Goal: Transaction & Acquisition: Purchase product/service

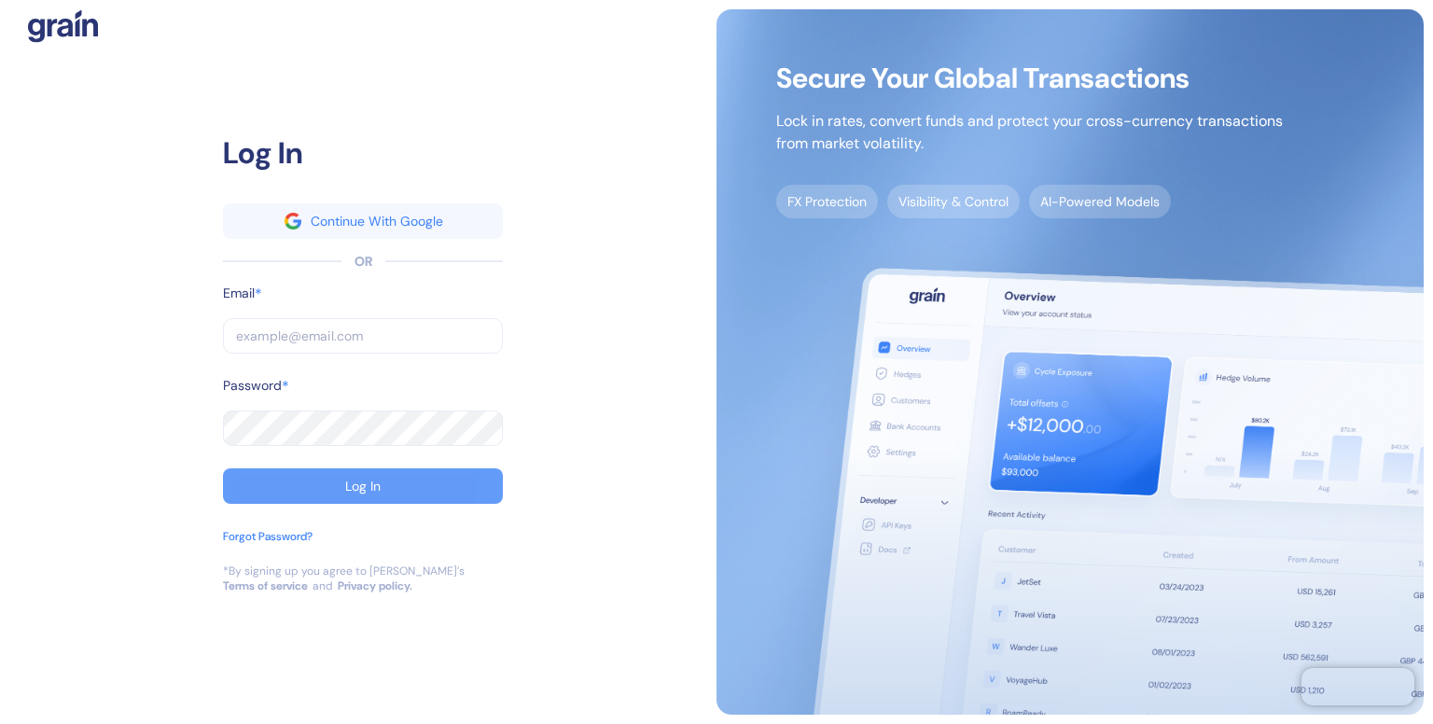
type input "[EMAIL_ADDRESS][DOMAIN_NAME]"
click at [366, 486] on div "Log In" at bounding box center [362, 486] width 35 height 13
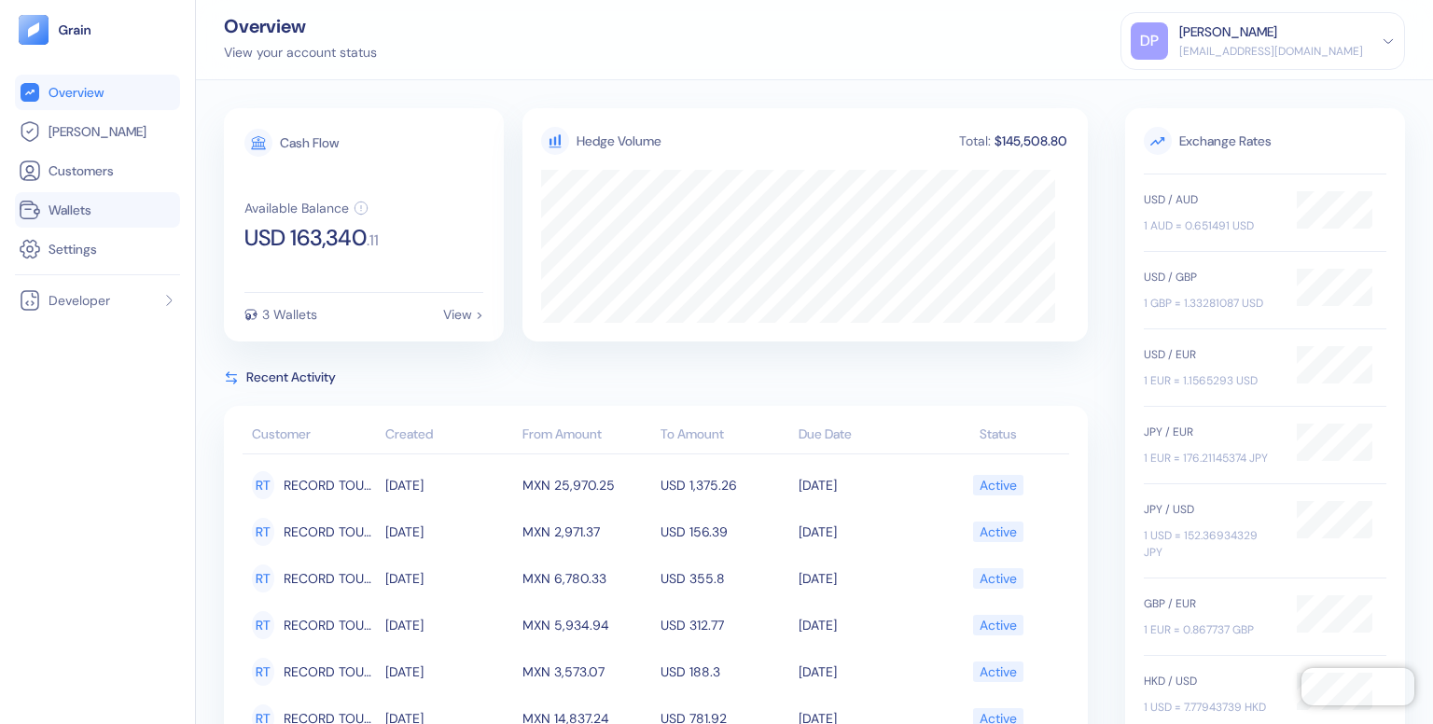
click at [75, 209] on span "Wallets" at bounding box center [70, 210] width 43 height 19
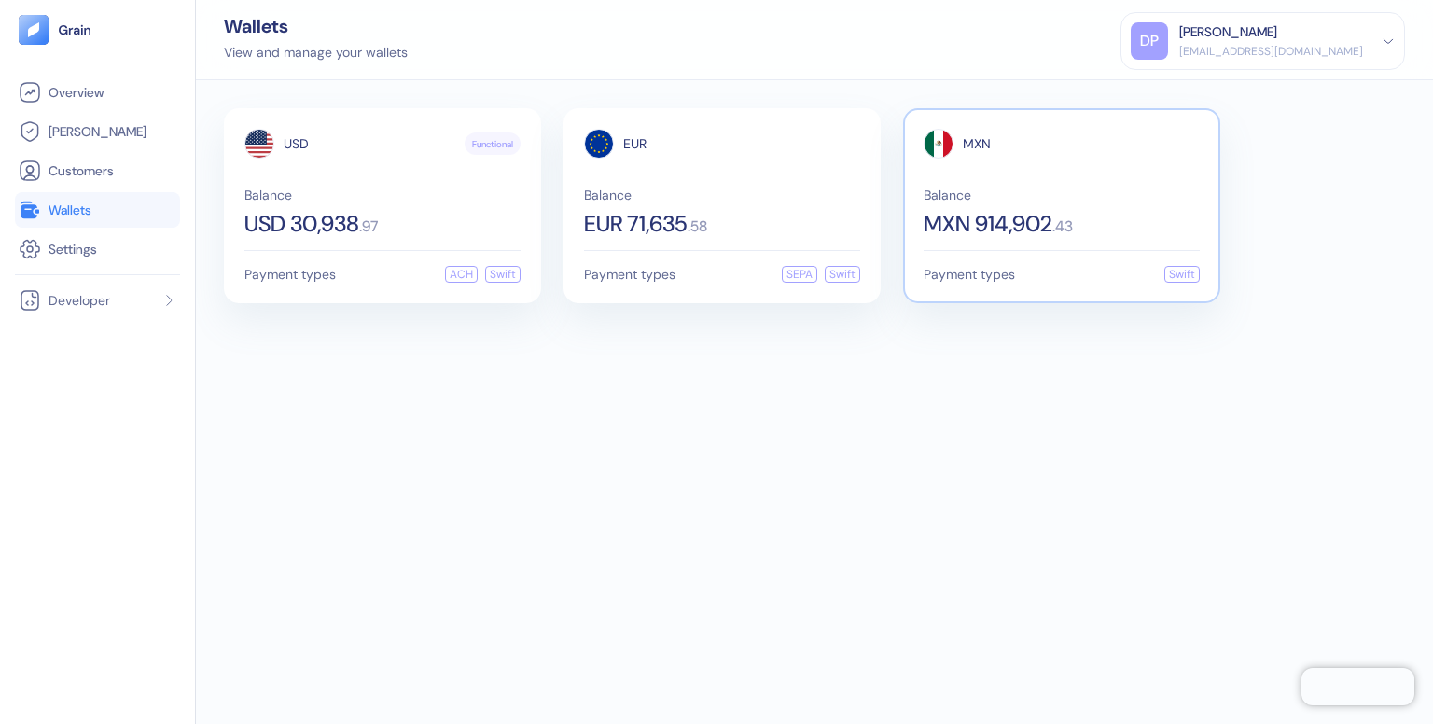
click at [944, 216] on span "MXN 914,902" at bounding box center [988, 224] width 129 height 22
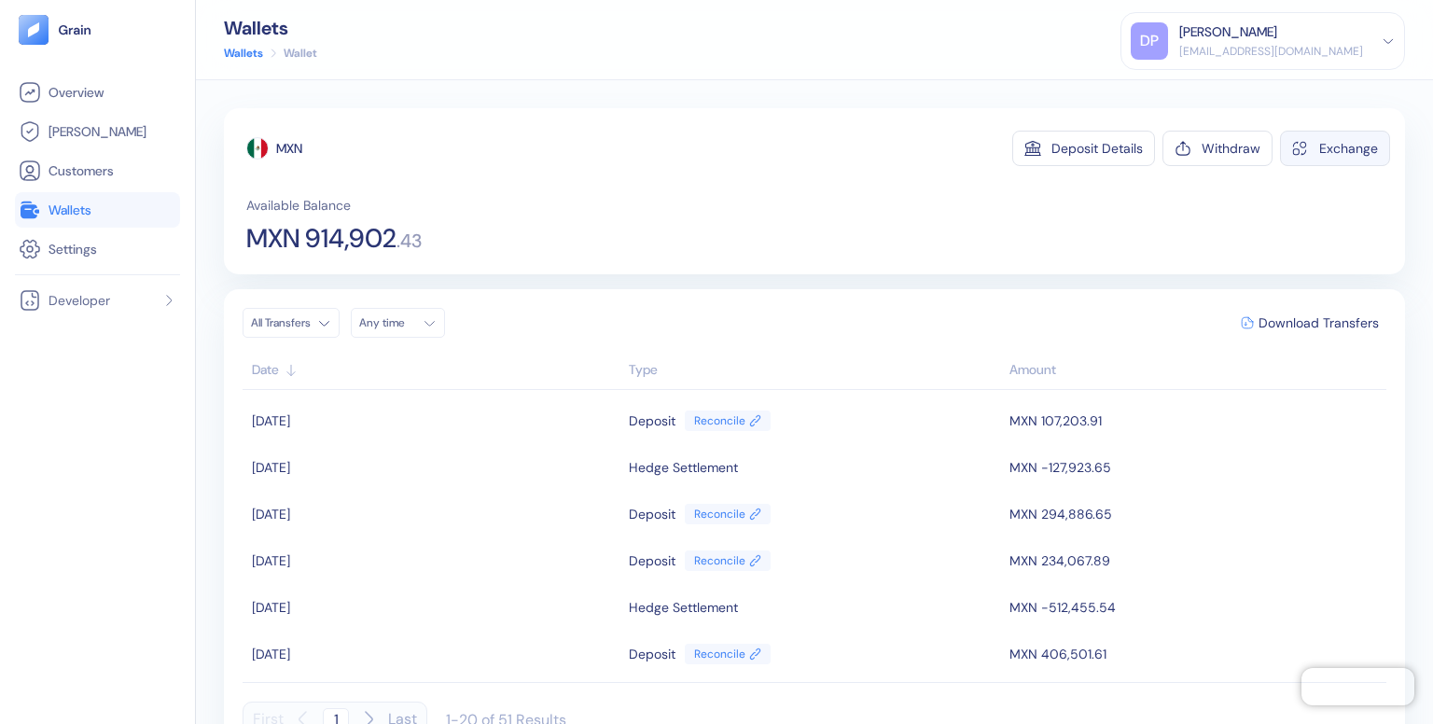
click at [1329, 154] on div "Exchange" at bounding box center [1348, 148] width 59 height 13
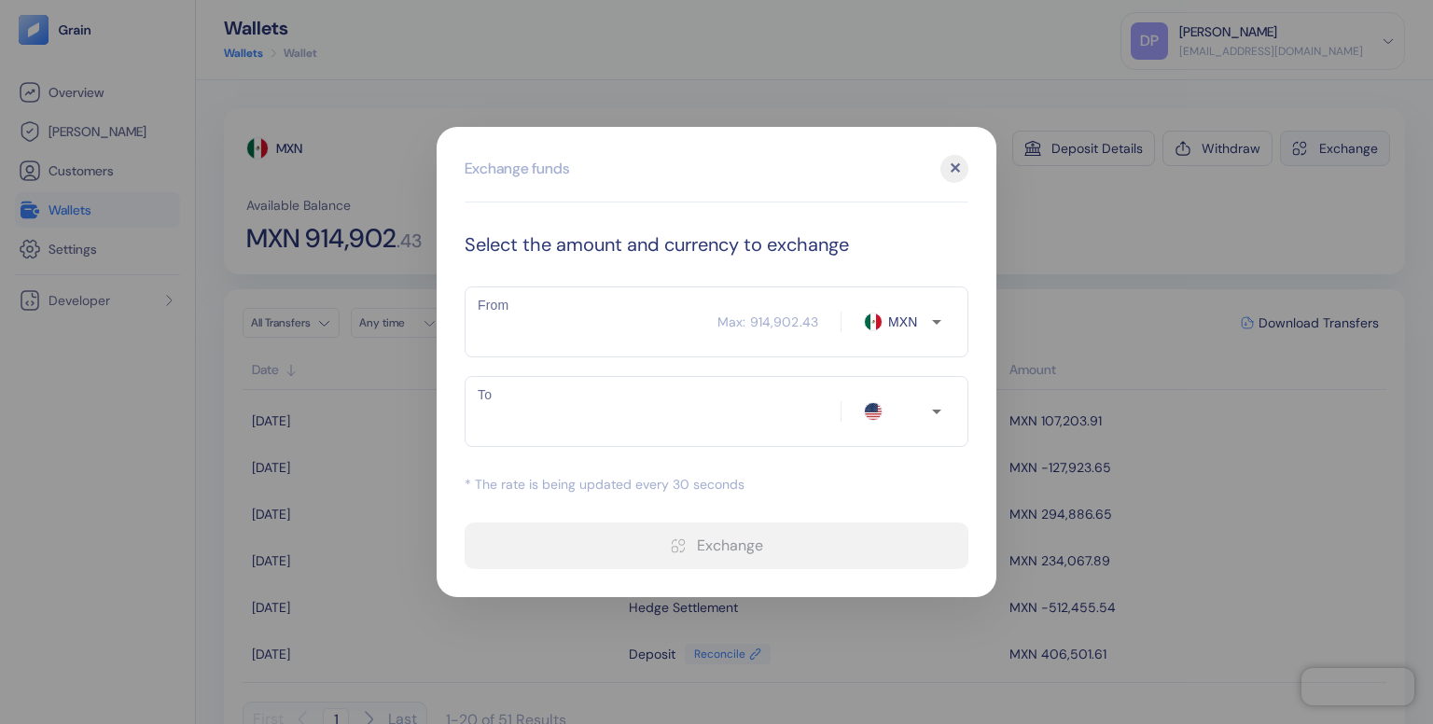
type input "USD"
click at [630, 322] on input "From" at bounding box center [591, 322] width 253 height 47
type input "9149"
type input "494.41"
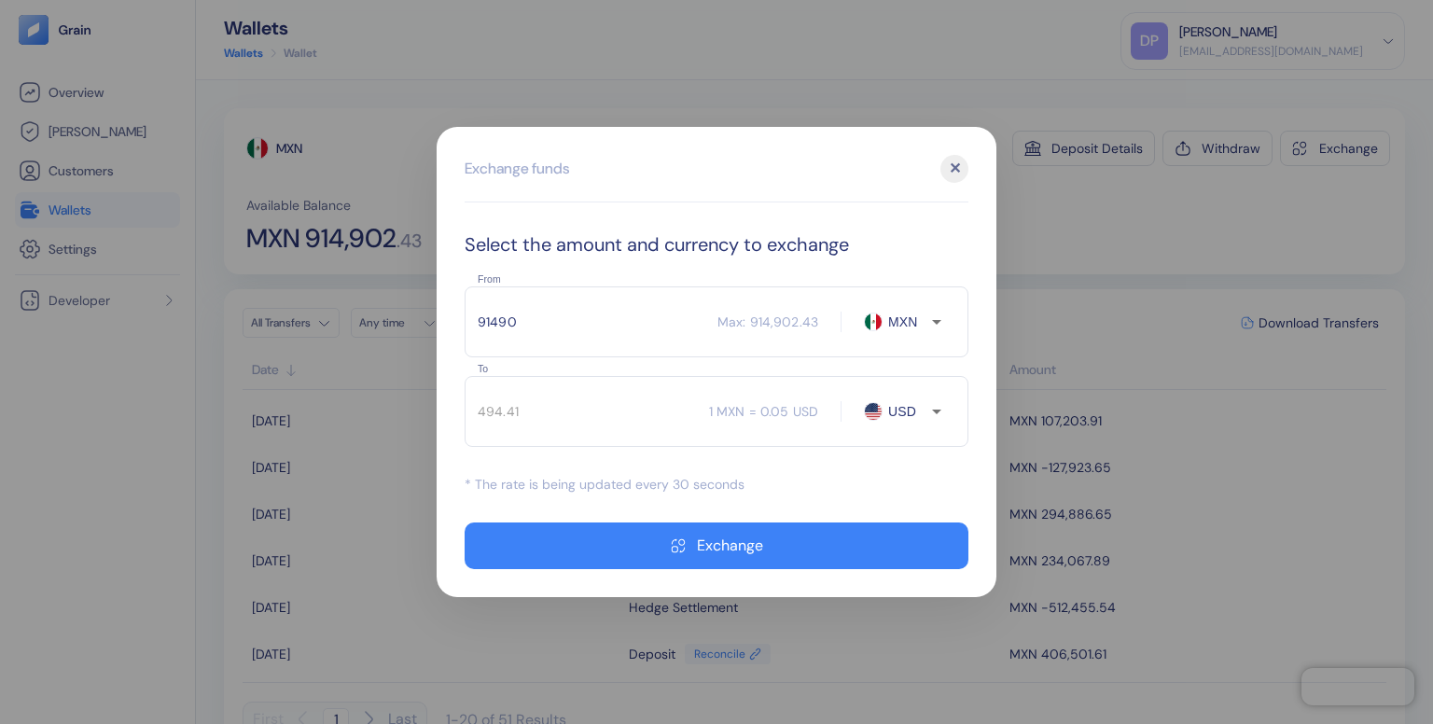
type input "914902"
type input "49441.3"
type input "914902.43"
type input "49441.33"
type input "914902.43"
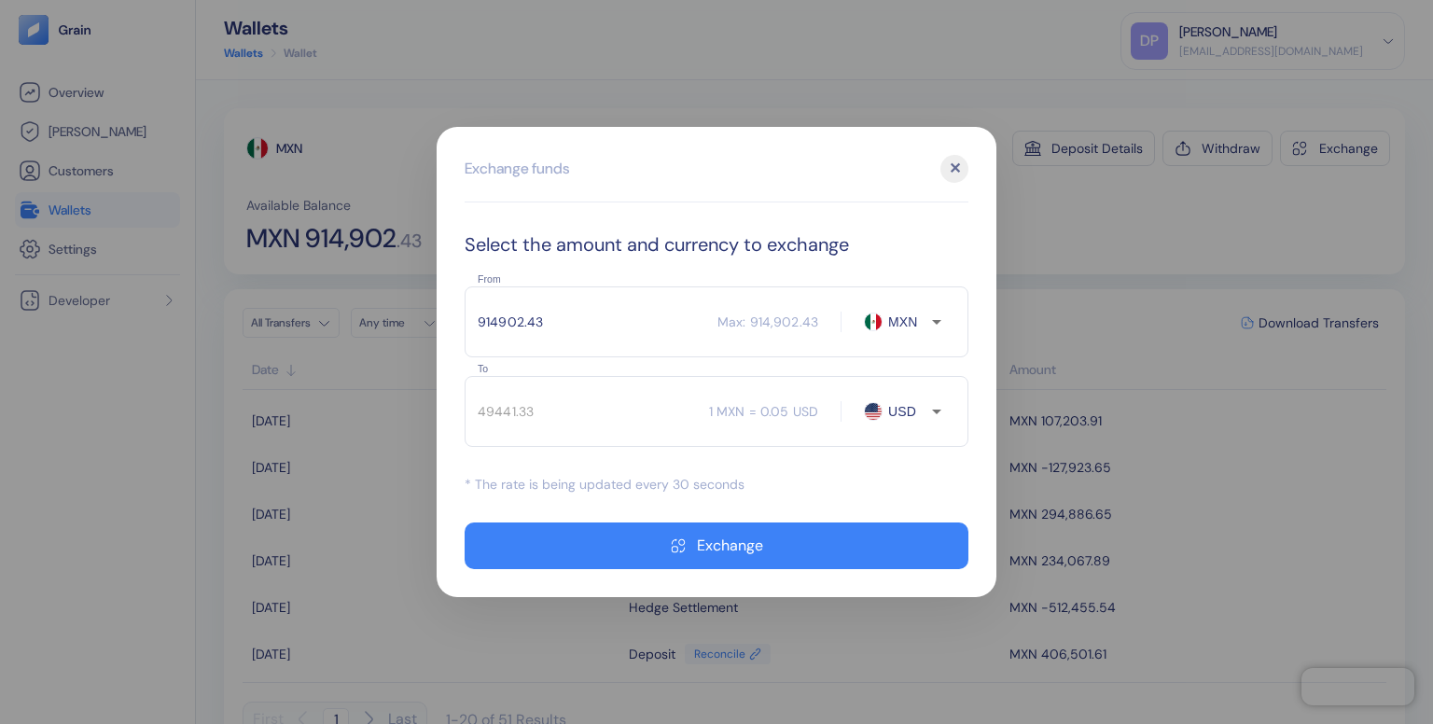
click at [947, 169] on div "✕" at bounding box center [955, 169] width 28 height 28
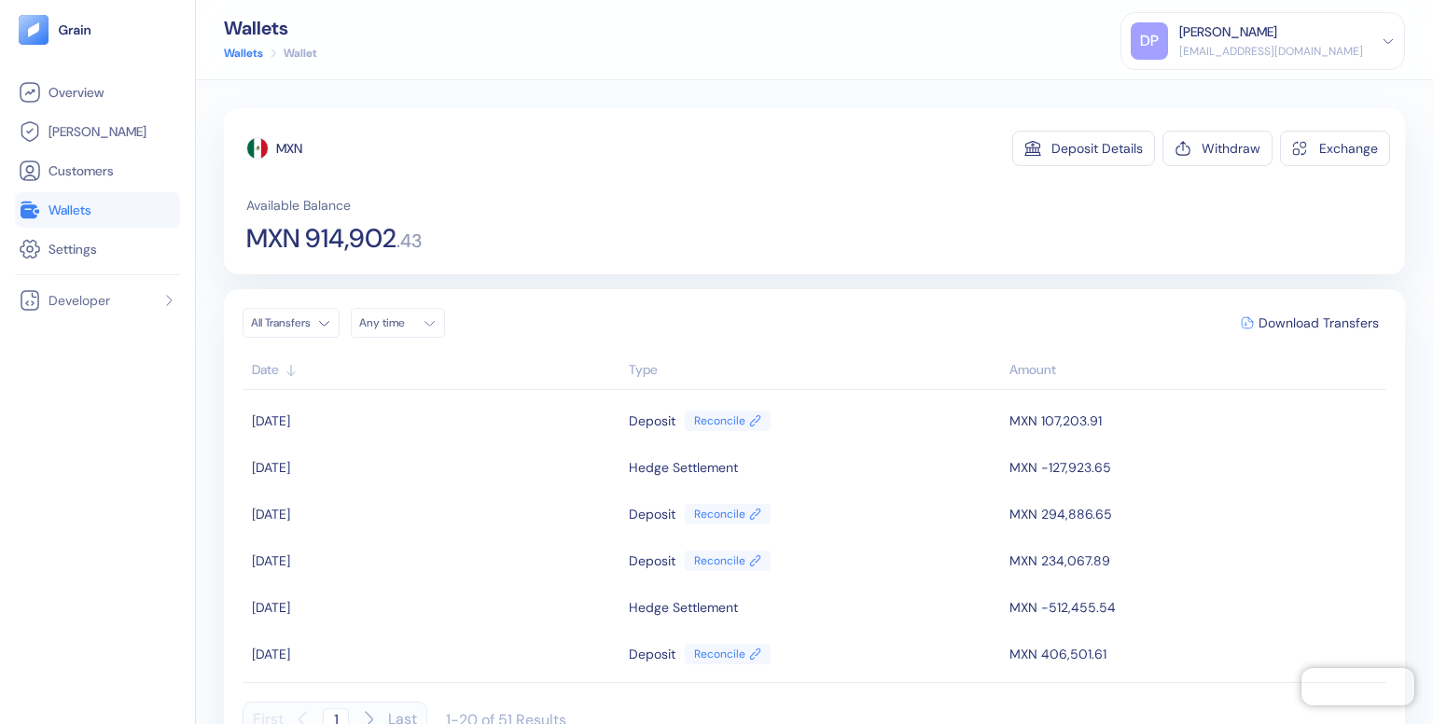
click at [66, 201] on span "Wallets" at bounding box center [70, 210] width 43 height 19
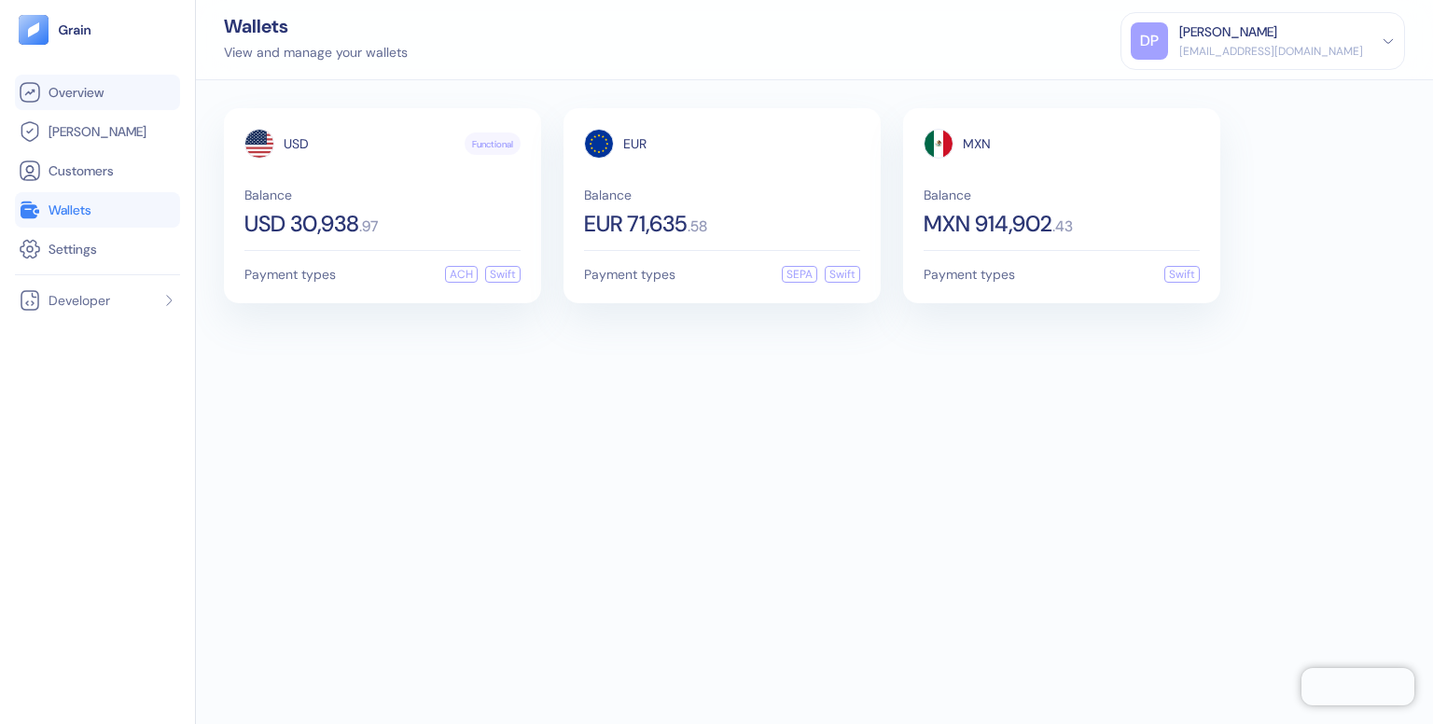
click at [102, 98] on span "Overview" at bounding box center [76, 92] width 55 height 19
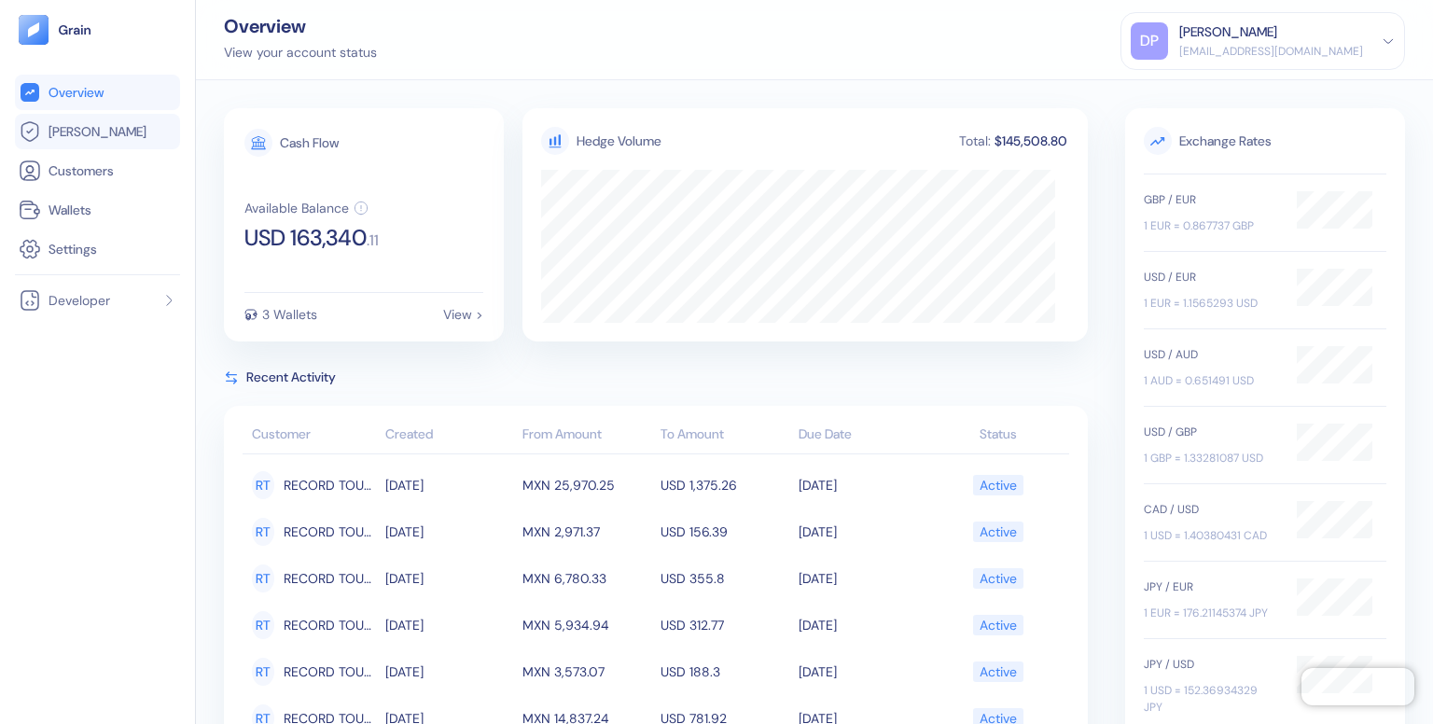
click at [91, 132] on span "[PERSON_NAME]" at bounding box center [98, 131] width 98 height 19
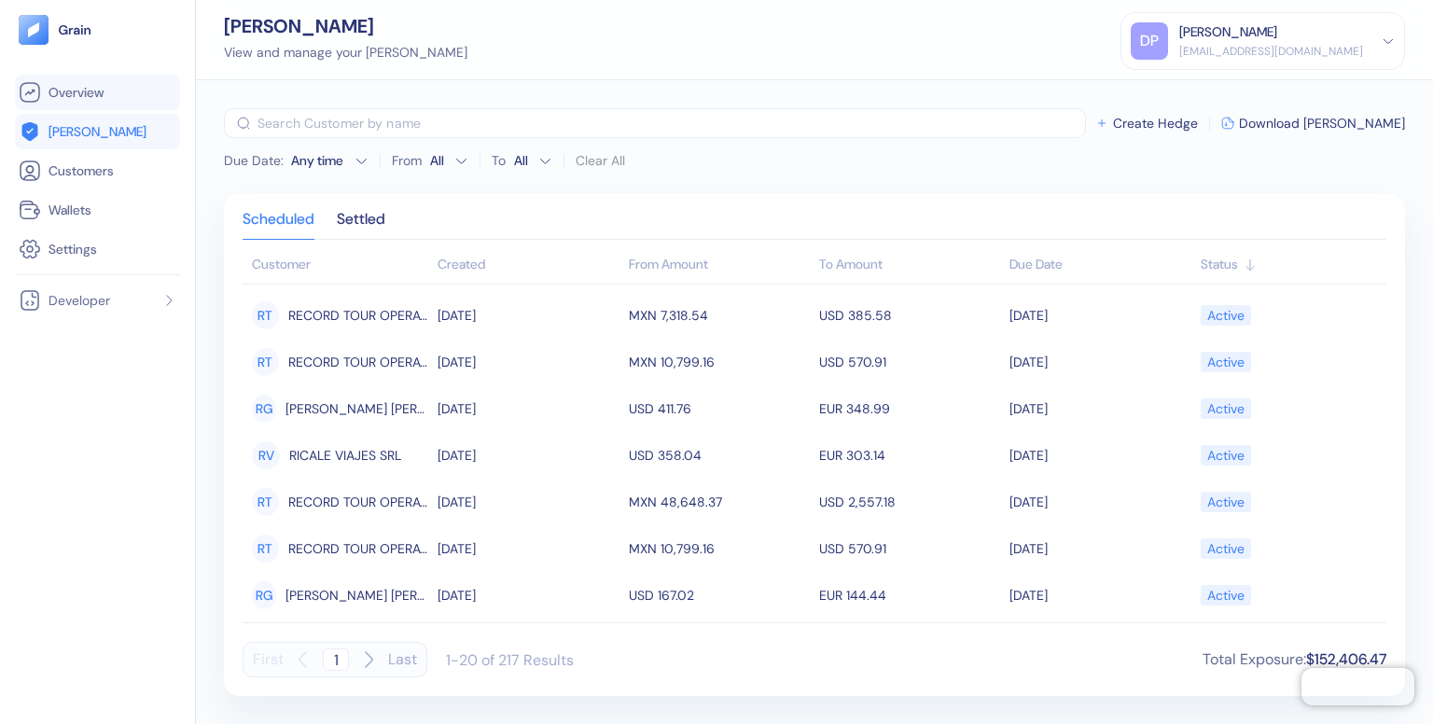
click at [101, 90] on span "Overview" at bounding box center [76, 92] width 55 height 19
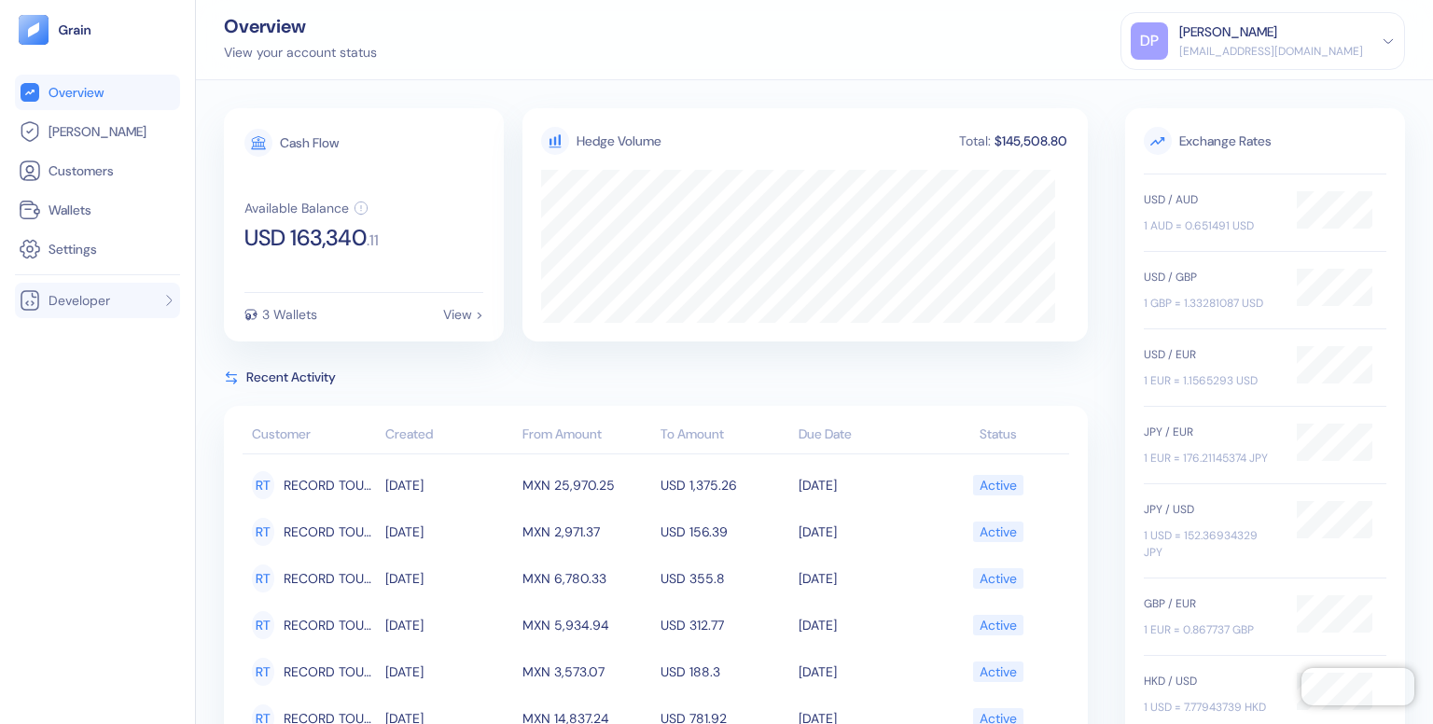
click at [94, 300] on span "Developer" at bounding box center [80, 300] width 62 height 19
click at [85, 214] on span "Wallets" at bounding box center [70, 210] width 43 height 19
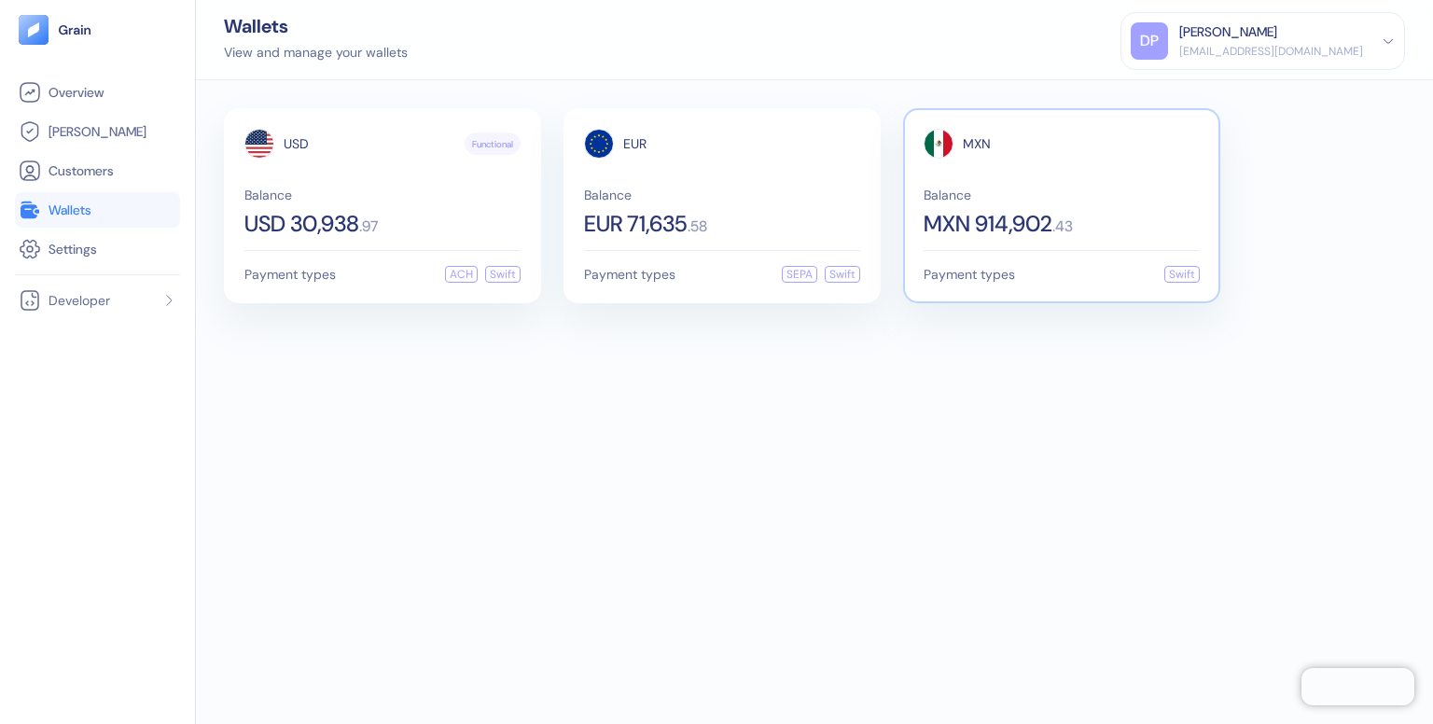
click at [989, 221] on span "MXN 914,902" at bounding box center [988, 224] width 129 height 22
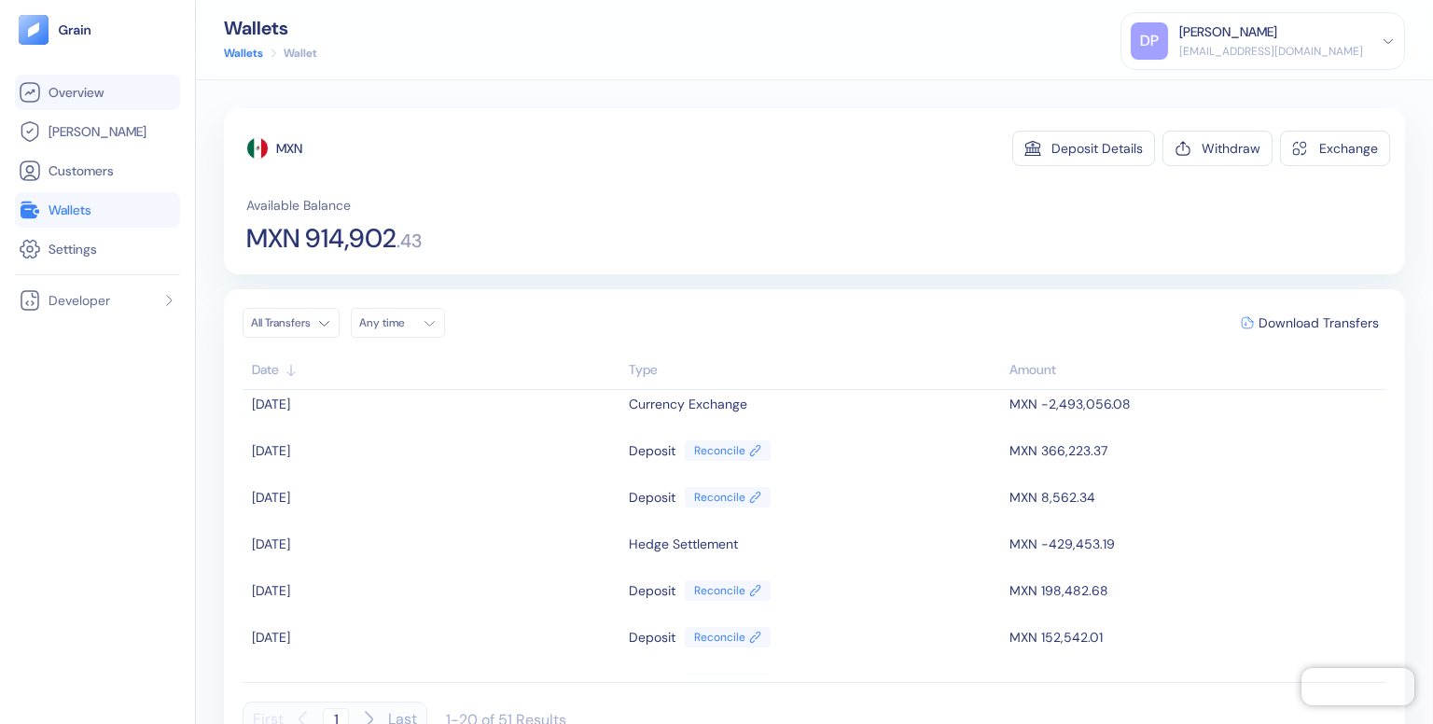
click at [101, 91] on span "Overview" at bounding box center [76, 92] width 55 height 19
